Goal: Task Accomplishment & Management: Manage account settings

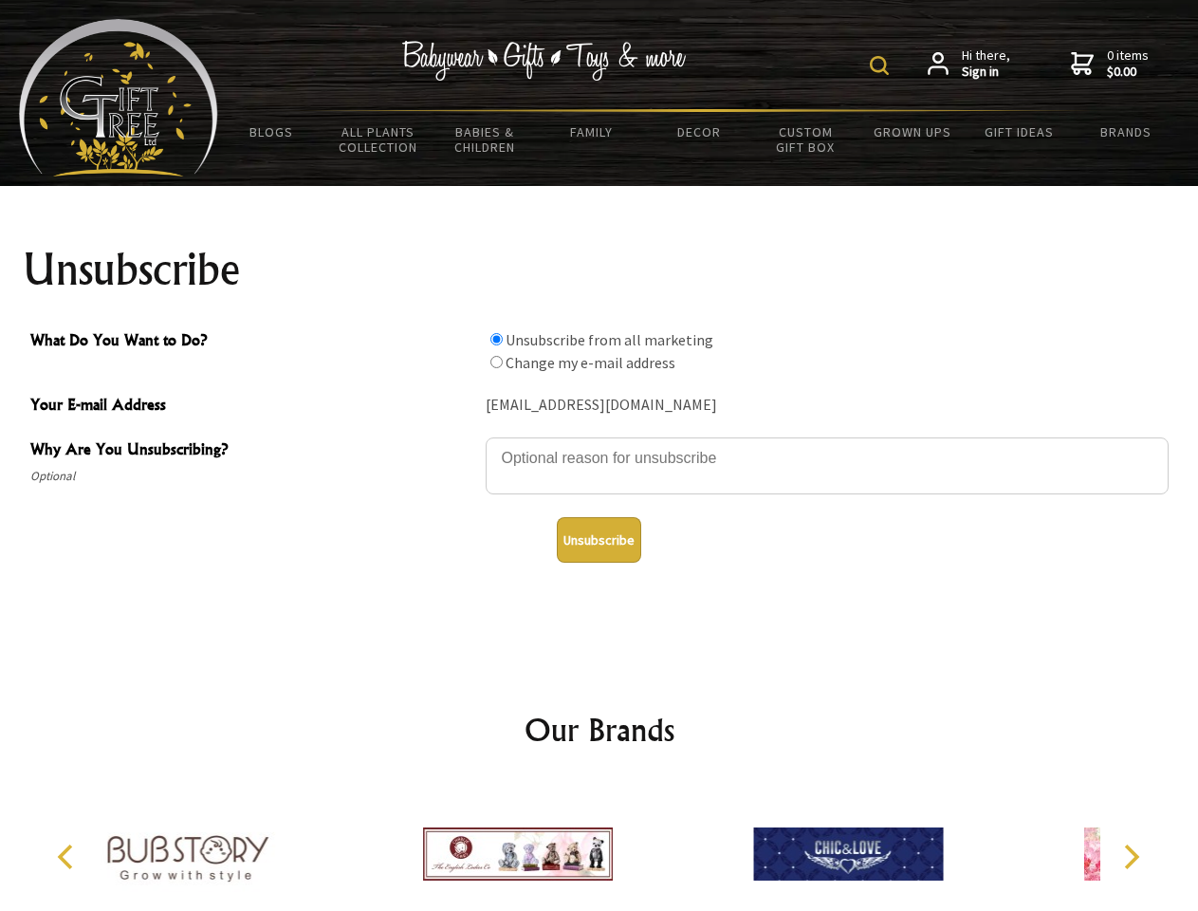
click at [882, 65] on img at bounding box center [879, 65] width 19 height 19
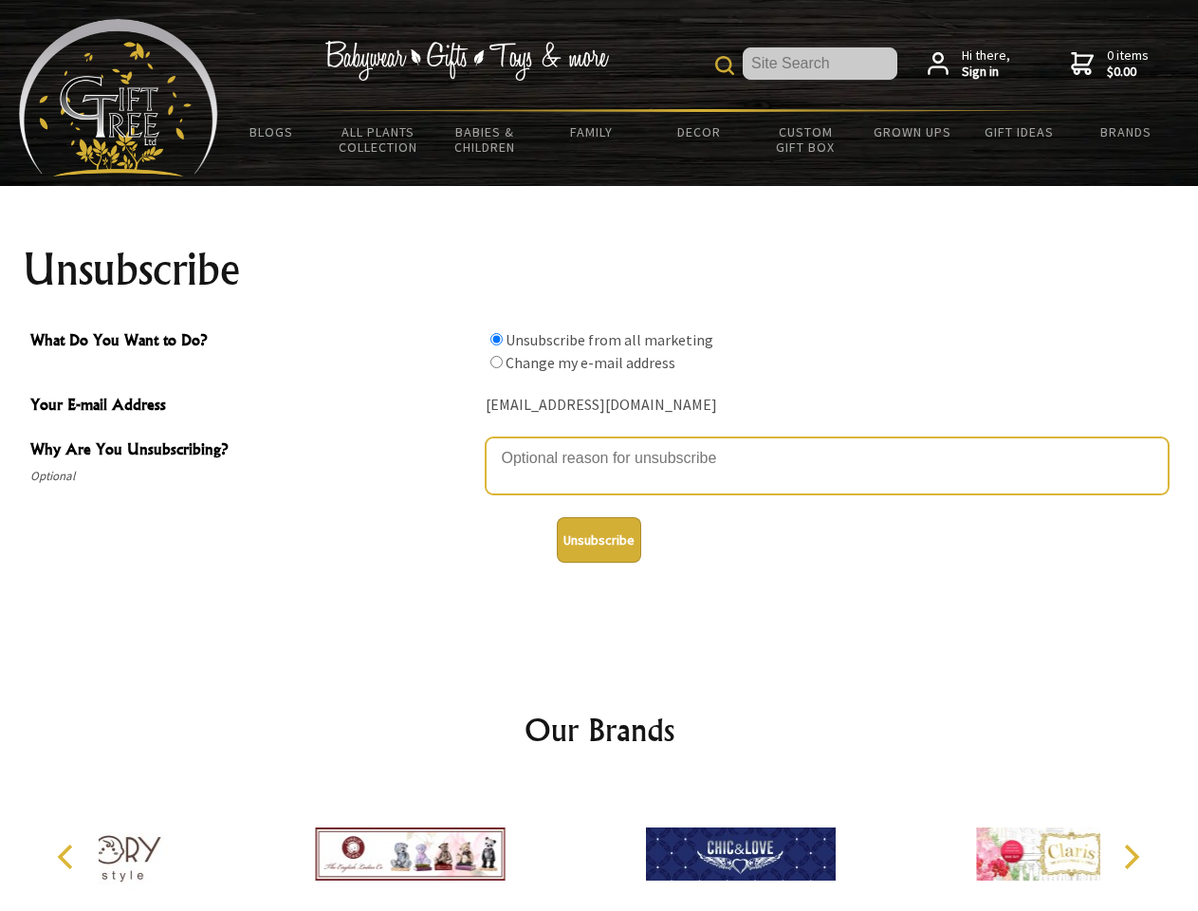
click at [599, 444] on textarea "Why Are You Unsubscribing?" at bounding box center [827, 465] width 683 height 57
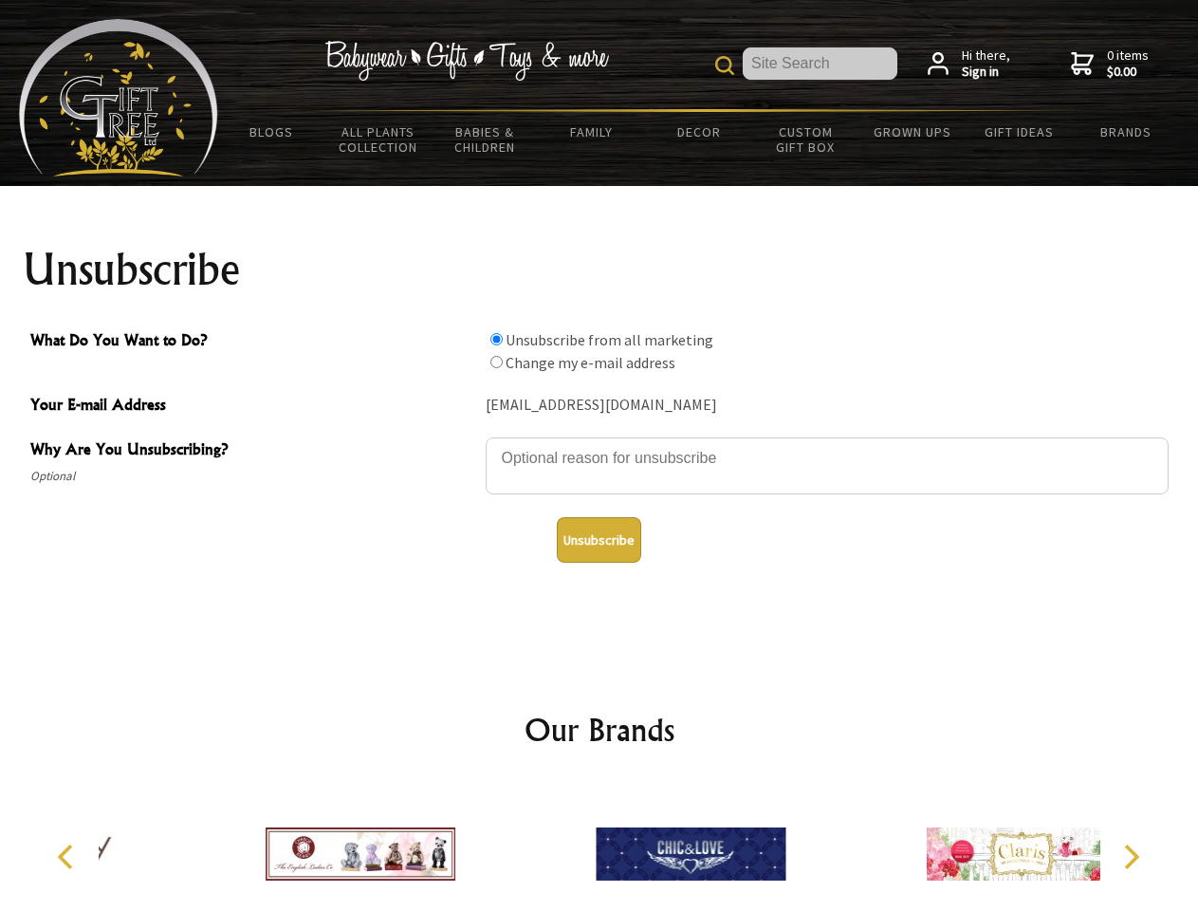
click at [496, 339] on input "What Do You Want to Do?" at bounding box center [496, 339] width 12 height 12
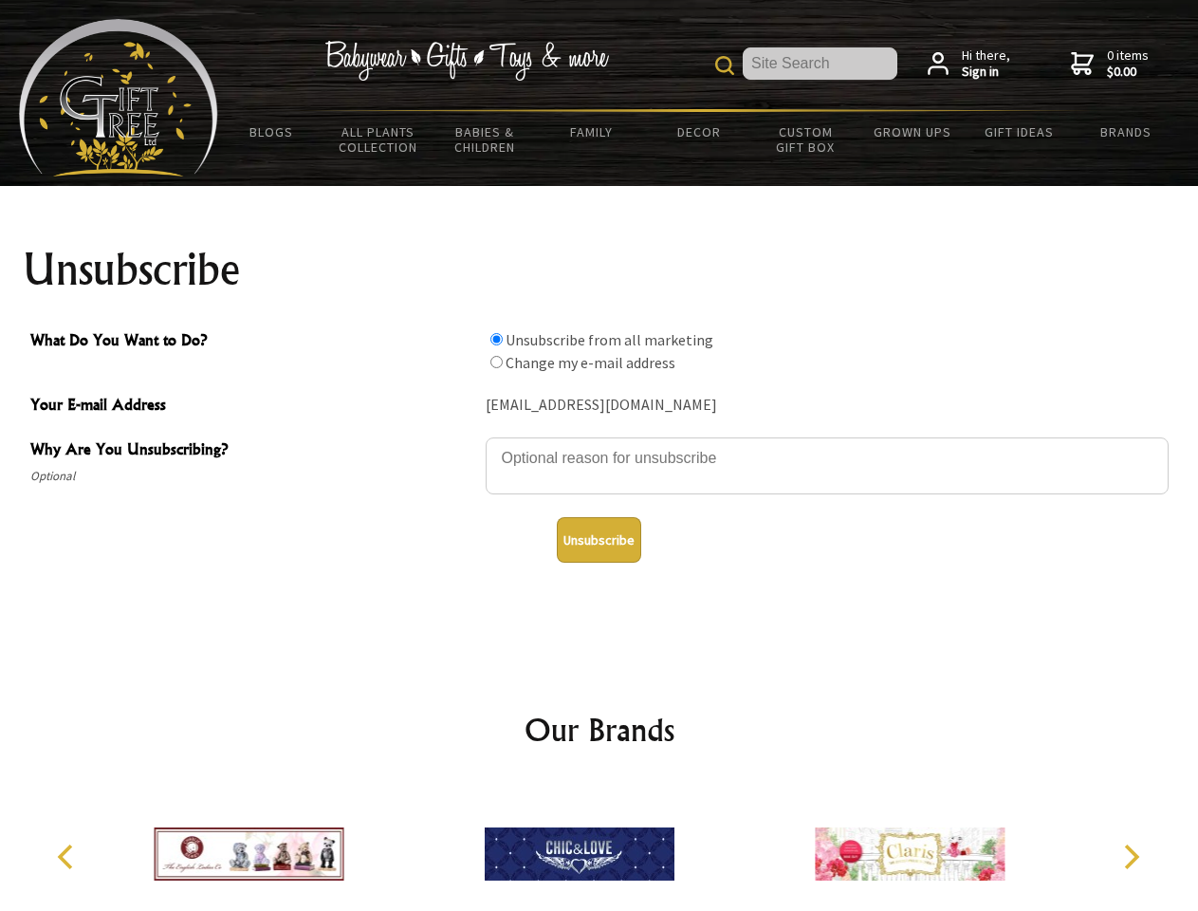
click at [496, 361] on input "What Do You Want to Do?" at bounding box center [496, 362] width 12 height 12
radio input "true"
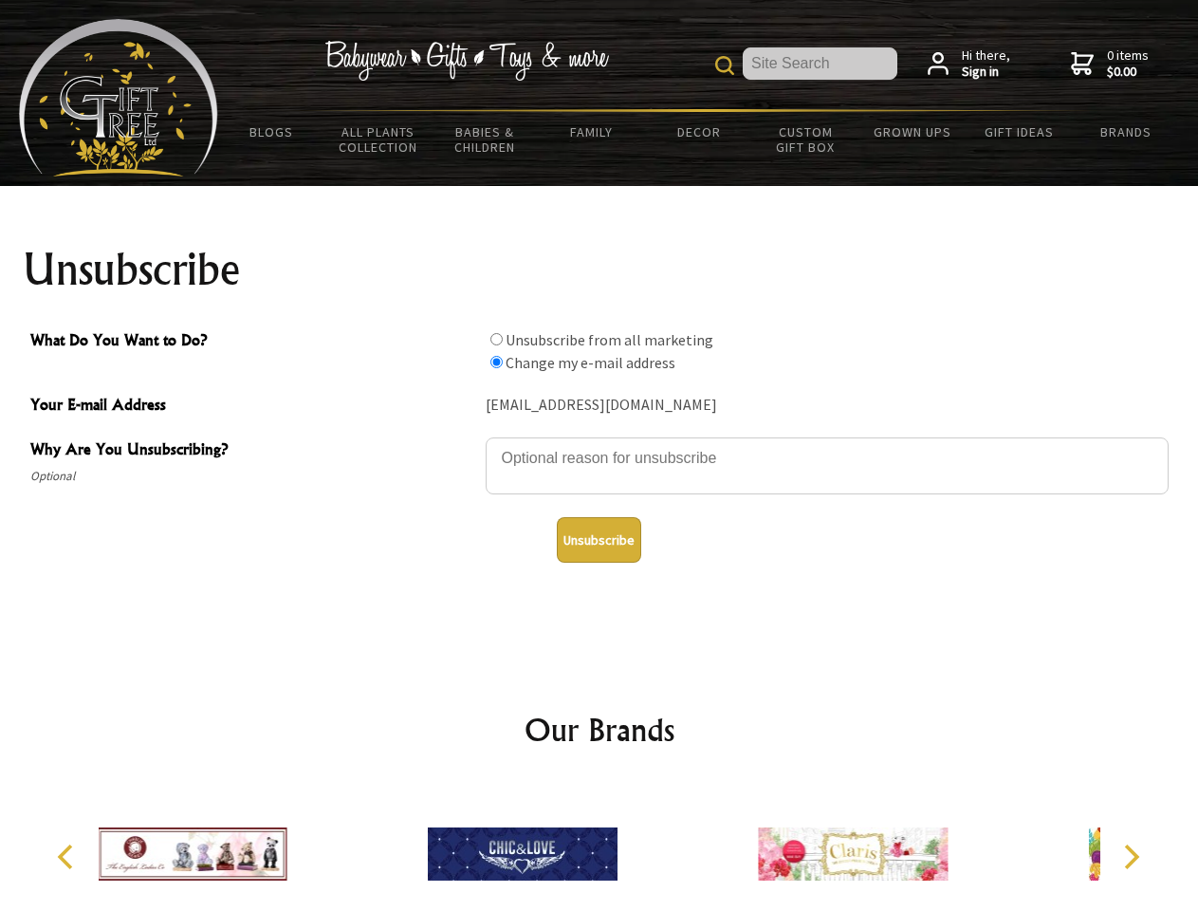
click at [598, 540] on button "Unsubscribe" at bounding box center [599, 540] width 84 height 46
click at [599, 846] on img at bounding box center [523, 854] width 190 height 142
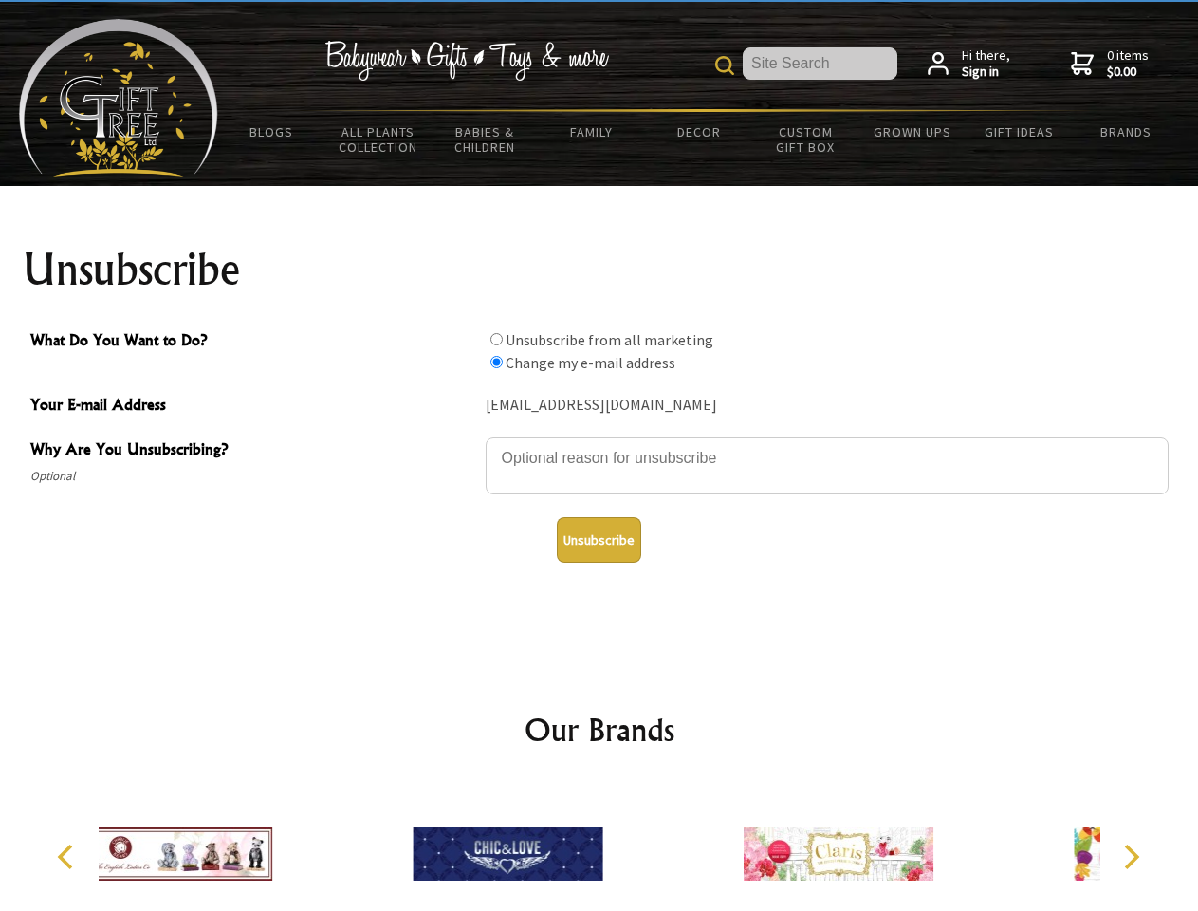
click at [68, 856] on icon "Previous" at bounding box center [67, 856] width 25 height 25
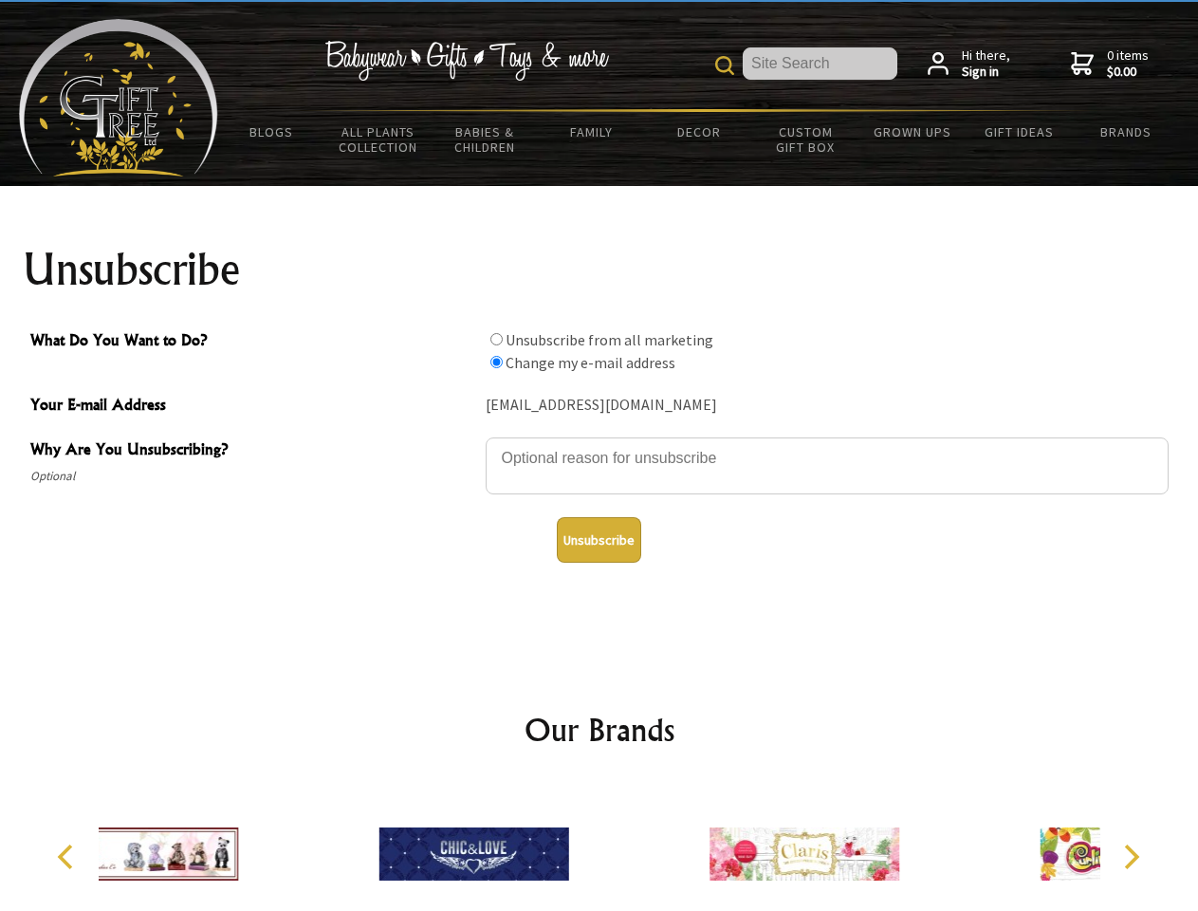
click at [1131, 856] on icon "Next" at bounding box center [1129, 856] width 25 height 25
